Goal: Information Seeking & Learning: Find specific fact

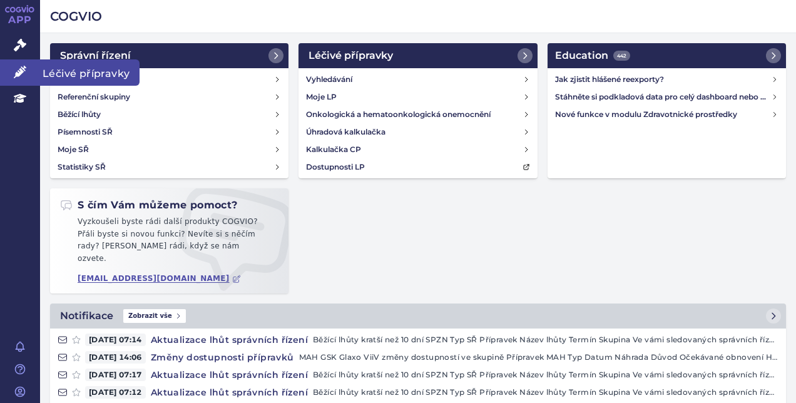
click at [24, 69] on icon at bounding box center [20, 72] width 13 height 13
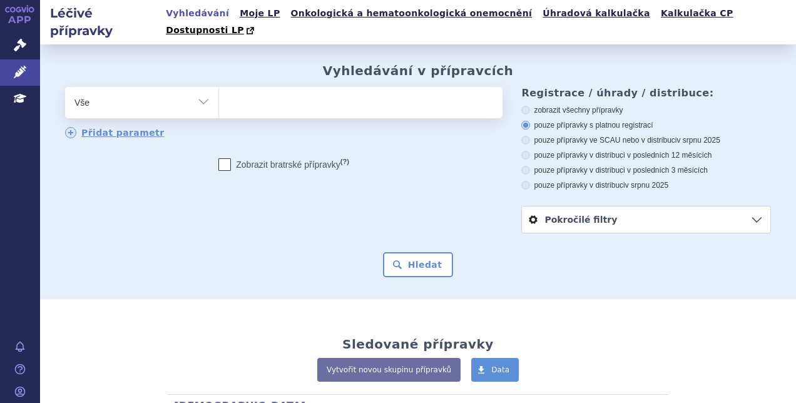
click at [270, 90] on ul at bounding box center [359, 100] width 280 height 26
click at [219, 90] on select at bounding box center [218, 101] width 1 height 31
paste input "[PERSON_NAME][EMAIL_ADDRESS][DOMAIN_NAME]"
type input "[PERSON_NAME][EMAIL_ADDRESS][DOMAIN_NAME]"
select select "[PERSON_NAME][EMAIL_ADDRESS][DOMAIN_NAME]"
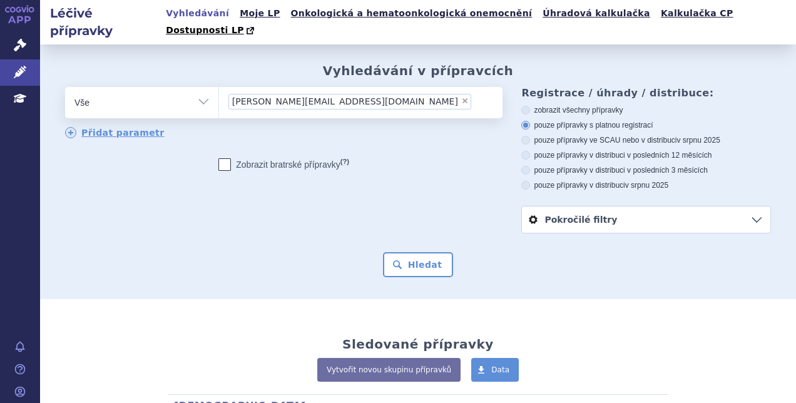
click at [333, 97] on span "[PERSON_NAME][EMAIL_ADDRESS][DOMAIN_NAME]" at bounding box center [345, 101] width 226 height 9
click at [219, 86] on select "[PERSON_NAME][EMAIL_ADDRESS][DOMAIN_NAME]" at bounding box center [218, 101] width 1 height 31
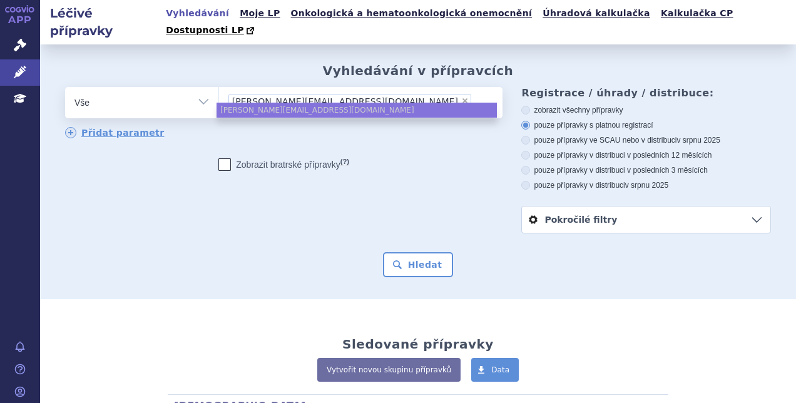
click at [461, 97] on span "×" at bounding box center [465, 101] width 8 height 8
click at [219, 86] on select "[PERSON_NAME][EMAIL_ADDRESS][DOMAIN_NAME]" at bounding box center [218, 101] width 1 height 31
select select
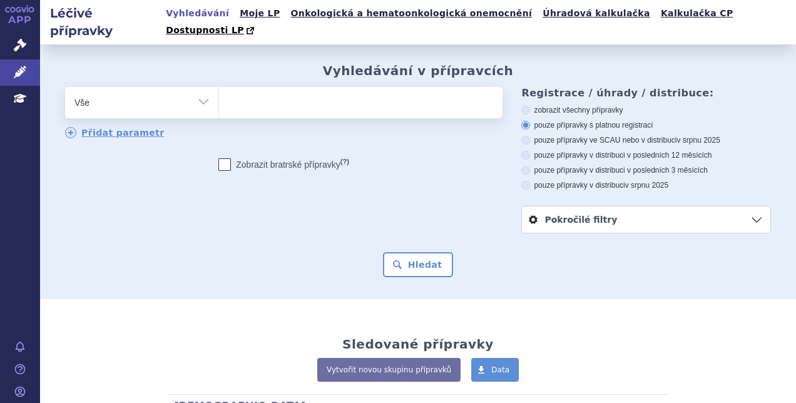
paste input "R06AK07"
type input "R06AK07"
select select "R06AK07"
click at [395, 252] on button "Hledat" at bounding box center [418, 264] width 71 height 25
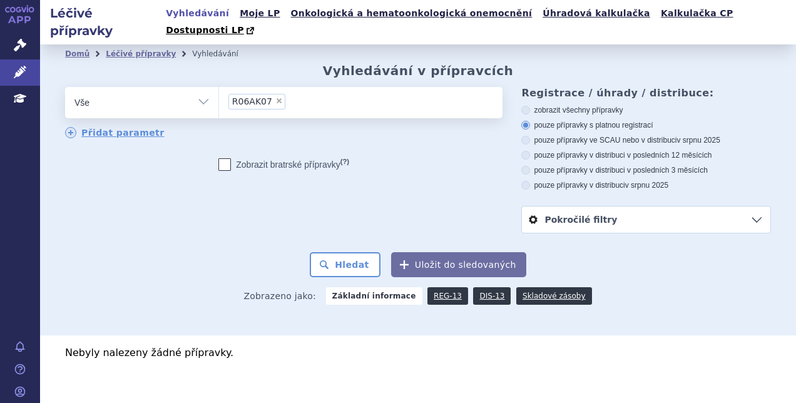
scroll to position [1, 0]
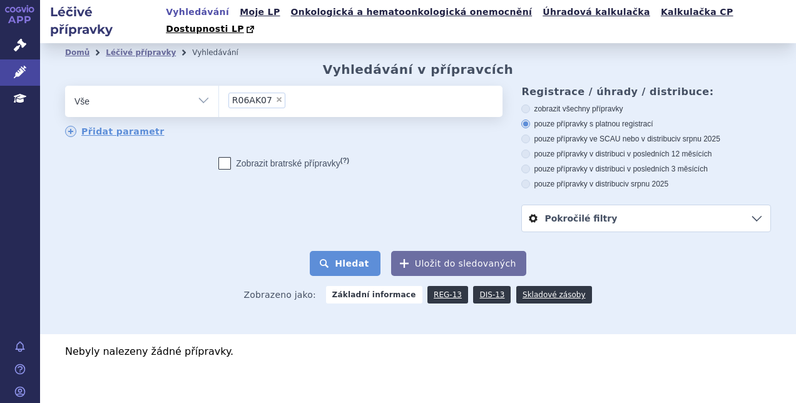
click at [353, 251] on button "Hledat" at bounding box center [345, 263] width 71 height 25
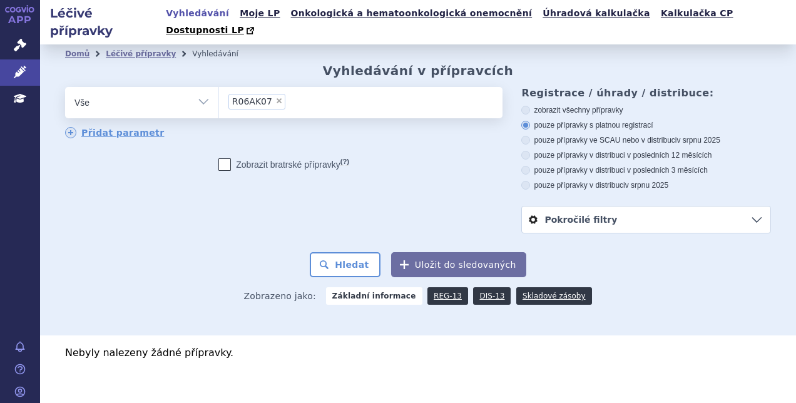
click at [331, 87] on ul "× R06AK07" at bounding box center [359, 101] width 280 height 28
click at [219, 86] on select "R06AK07" at bounding box center [218, 101] width 1 height 31
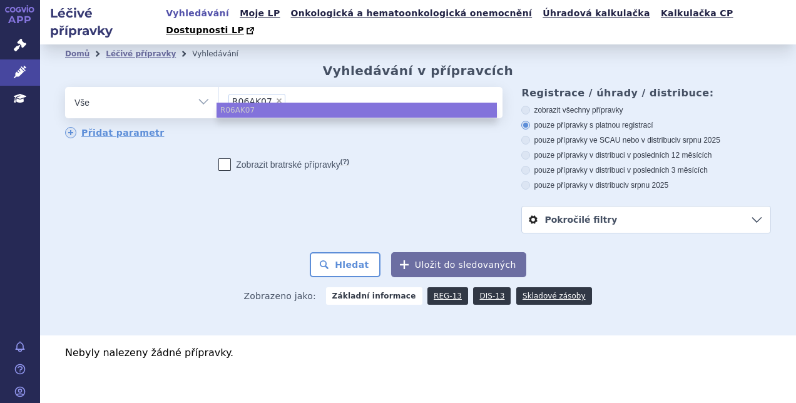
click at [275, 97] on span "×" at bounding box center [279, 101] width 8 height 8
click at [219, 86] on select "R06AK07" at bounding box center [218, 101] width 1 height 31
select select
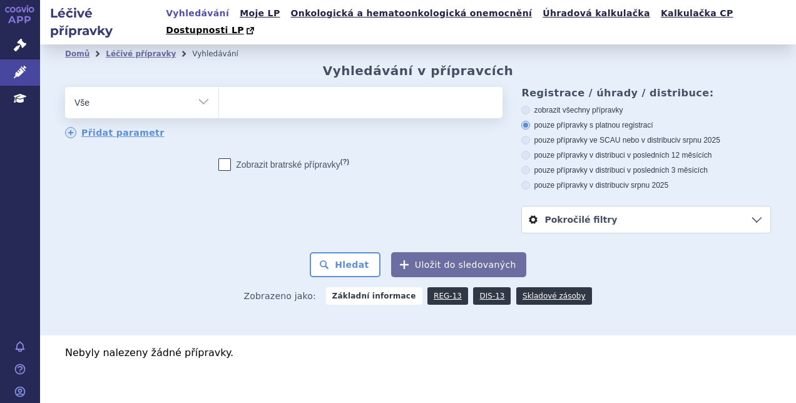
click at [300, 87] on ul at bounding box center [359, 100] width 280 height 26
click at [219, 86] on select "R06AK07" at bounding box center [218, 101] width 1 height 31
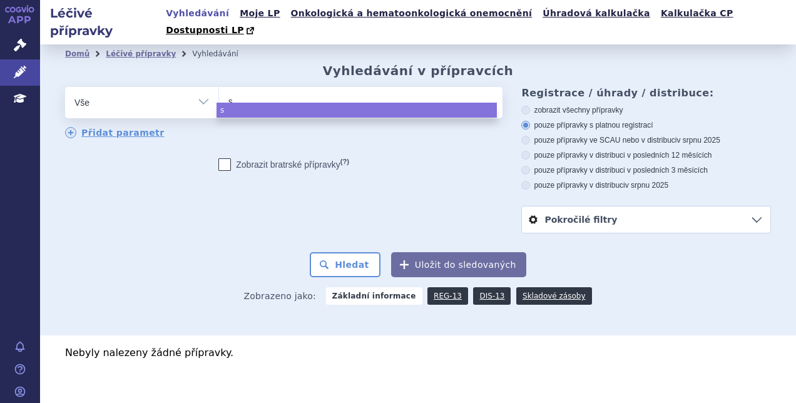
type input "sy"
type input "symb"
type input "symbico"
type input "symbicort"
select select "symbicort"
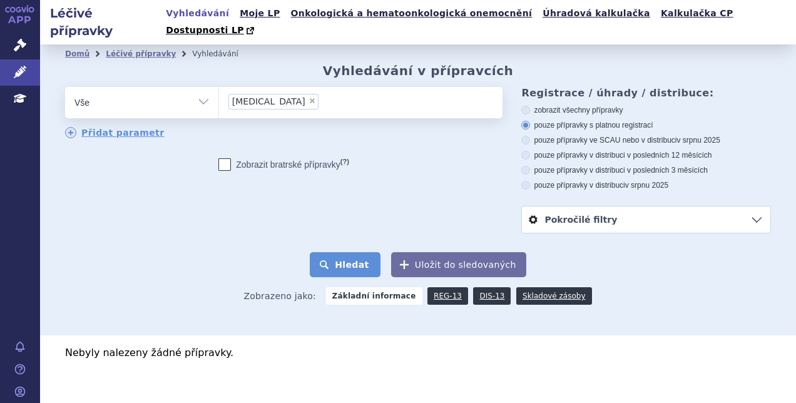
click at [347, 252] on button "Hledat" at bounding box center [345, 264] width 71 height 25
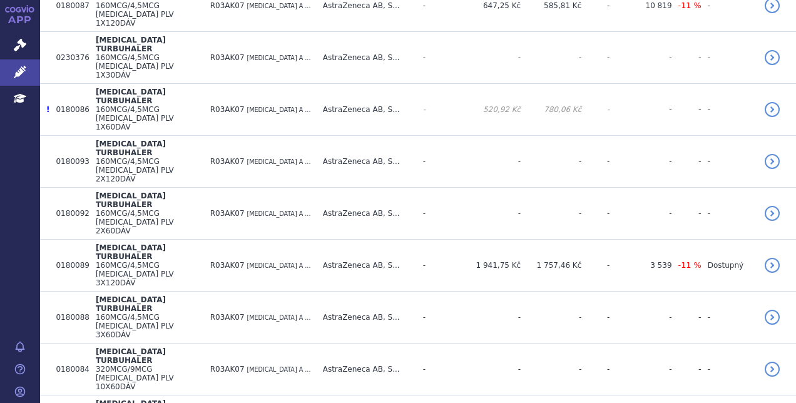
scroll to position [39, 0]
